Goal: Transaction & Acquisition: Download file/media

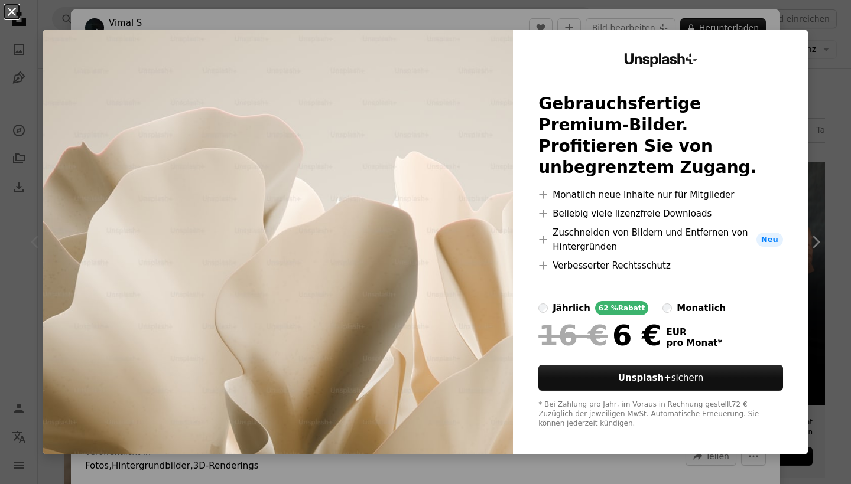
drag, startPoint x: 0, startPoint y: 0, endPoint x: 10, endPoint y: 11, distance: 15.1
click at [10, 11] on button "An X shape" at bounding box center [12, 12] width 14 height 14
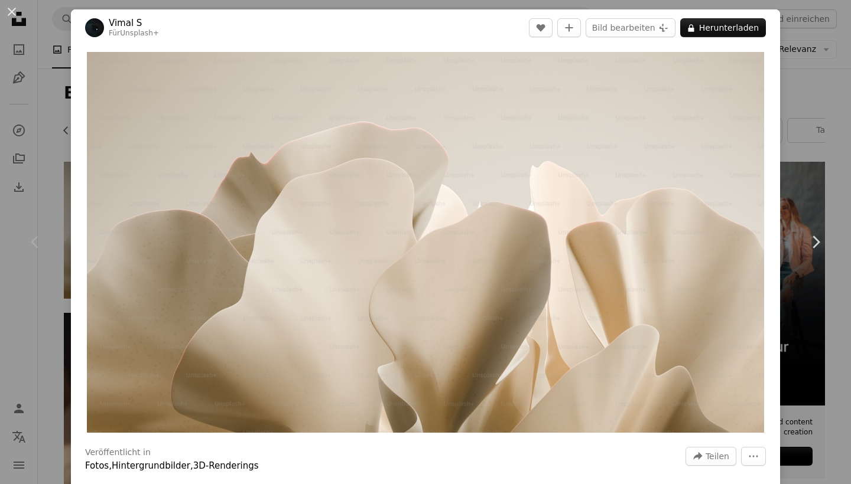
scroll to position [0, 319]
click at [12, 14] on button "An X shape" at bounding box center [12, 12] width 14 height 14
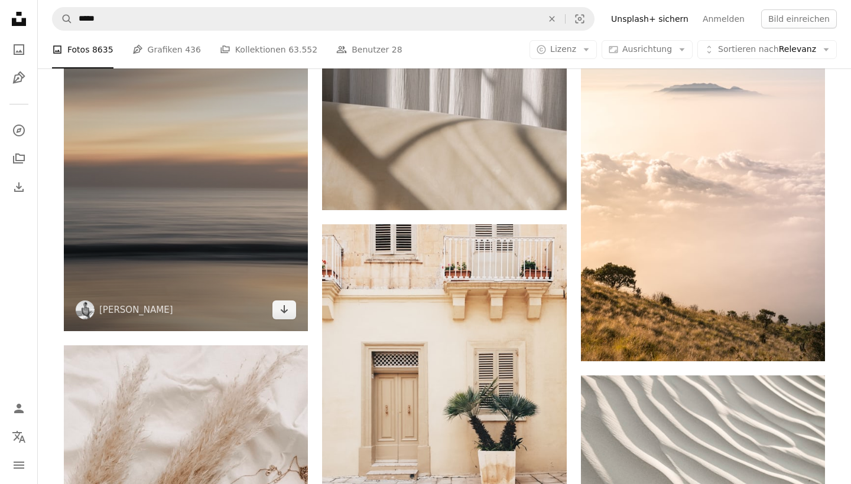
scroll to position [1684, 0]
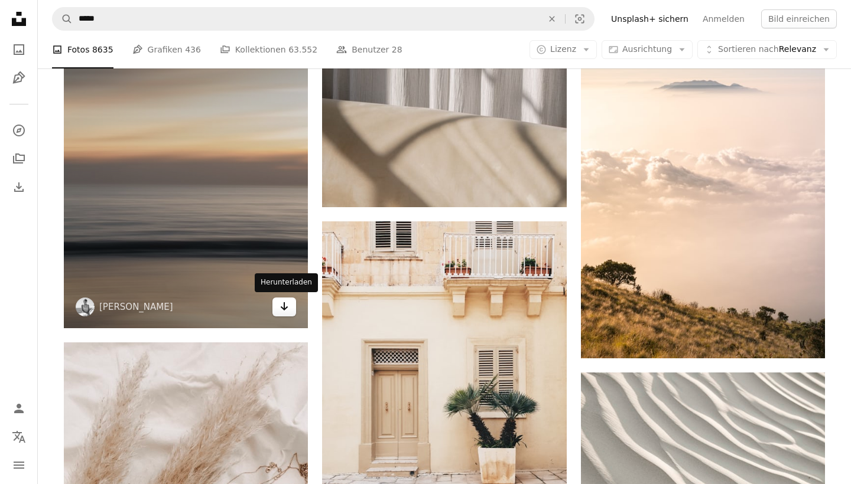
click at [287, 307] on icon "Herunterladen" at bounding box center [285, 306] width 8 height 8
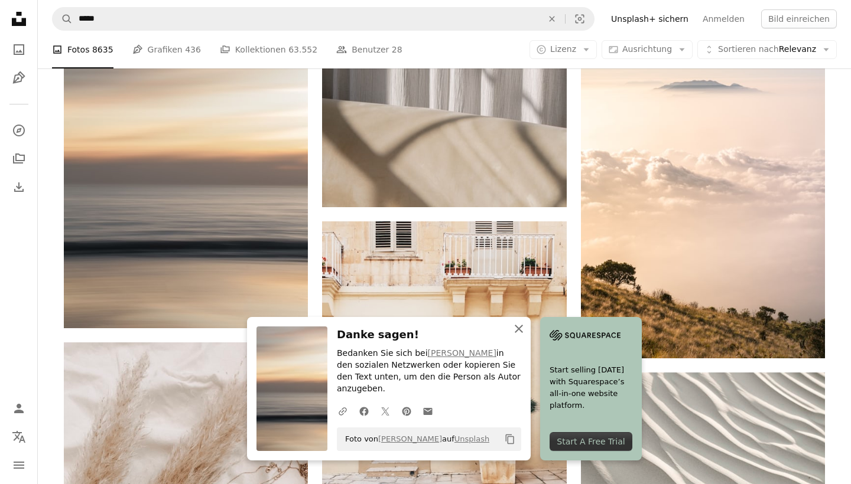
click at [520, 333] on icon "button" at bounding box center [519, 329] width 8 height 8
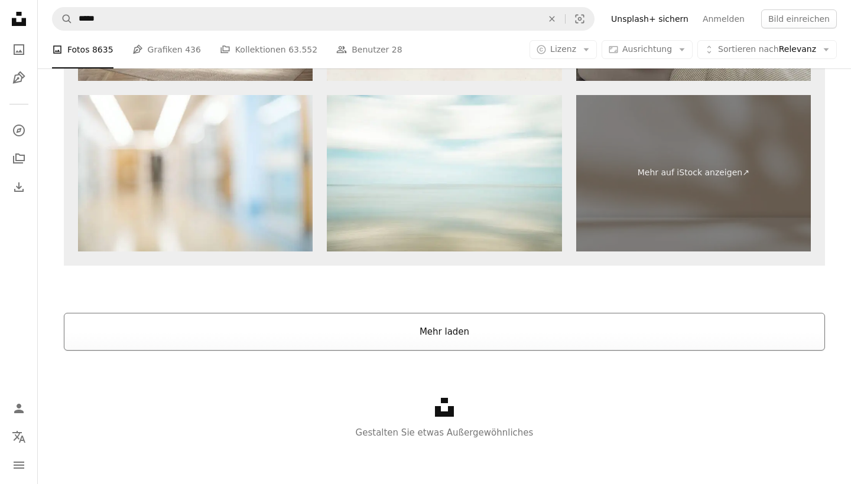
click at [417, 334] on button "Mehr laden" at bounding box center [444, 332] width 761 height 38
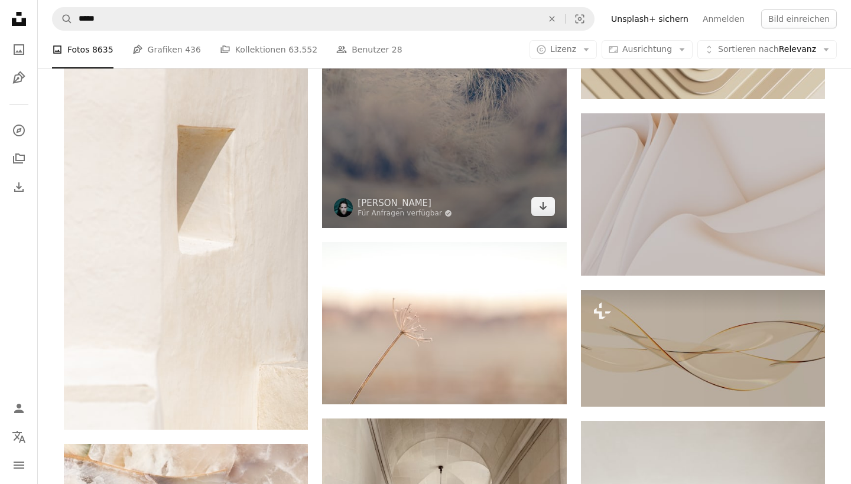
scroll to position [4063, 0]
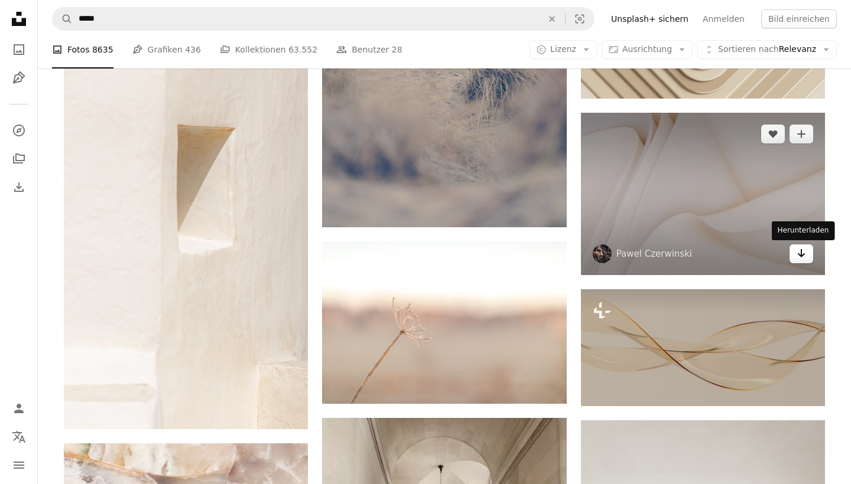
click at [800, 259] on icon "Arrow pointing down" at bounding box center [800, 253] width 9 height 14
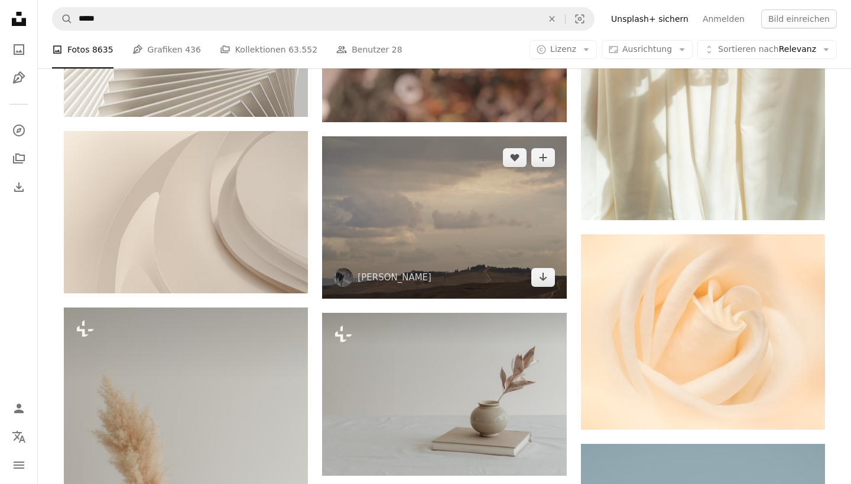
scroll to position [14153, 0]
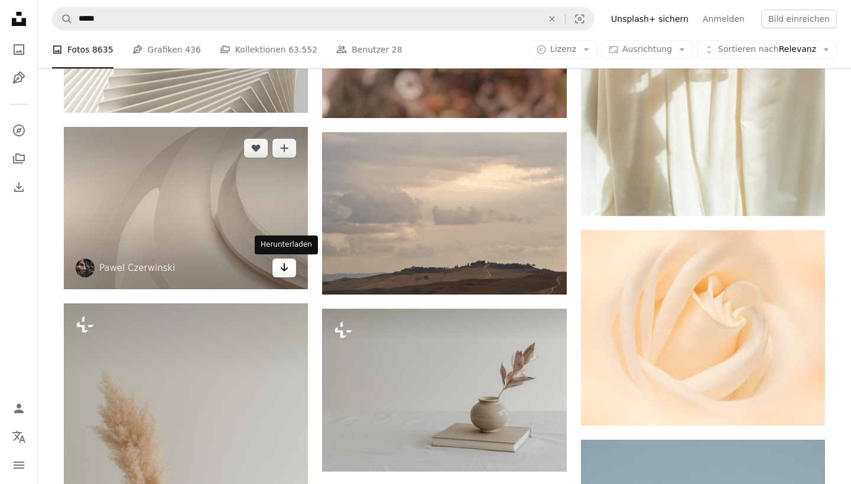
click at [284, 268] on icon "Arrow pointing down" at bounding box center [283, 268] width 9 height 14
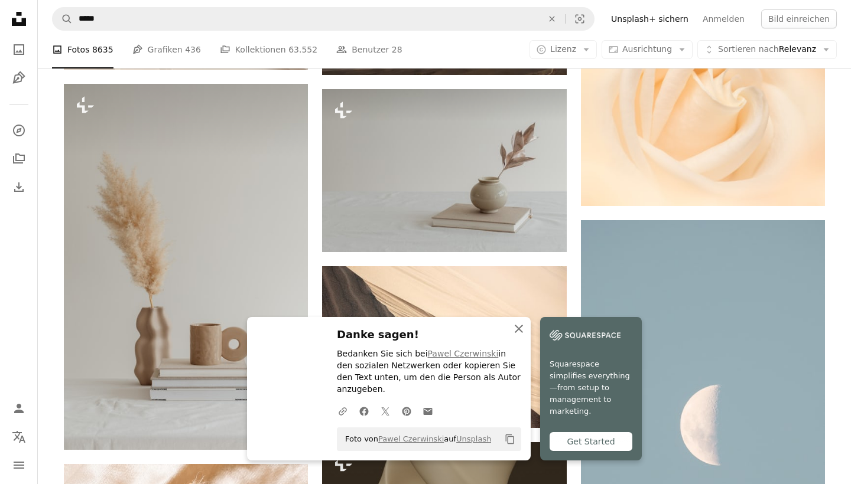
scroll to position [14389, 0]
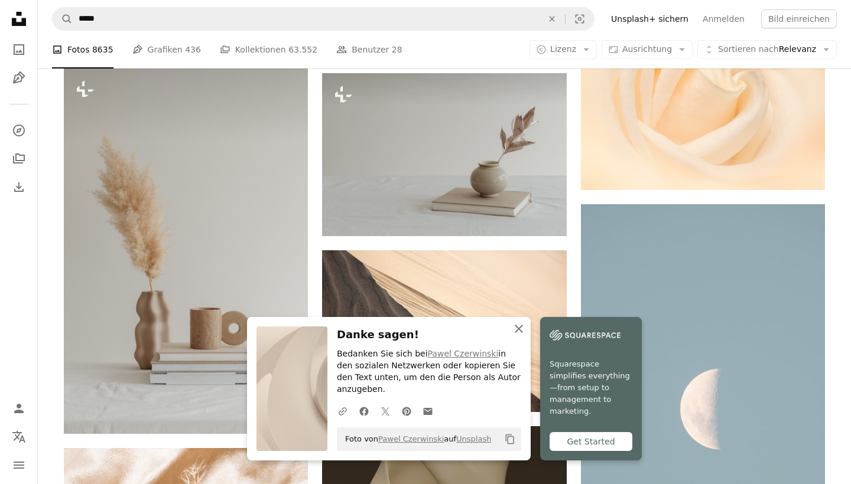
click at [515, 336] on icon "An X shape" at bounding box center [519, 329] width 14 height 14
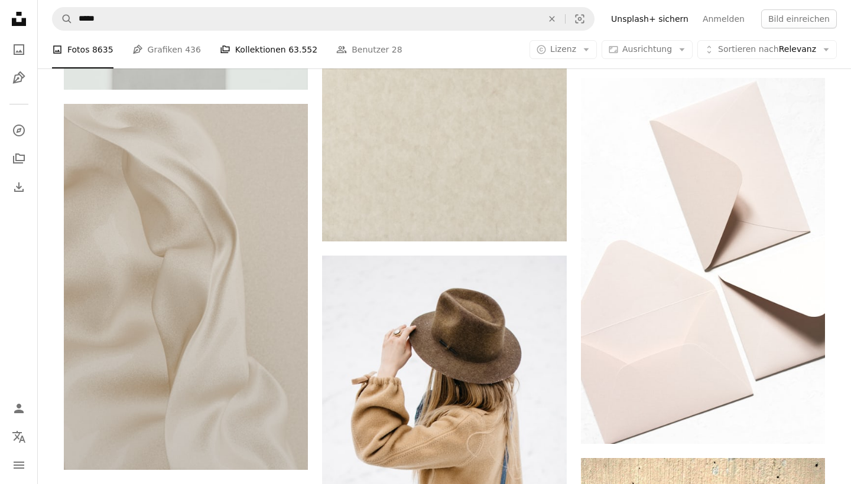
scroll to position [18278, 0]
